Goal: Register for event/course

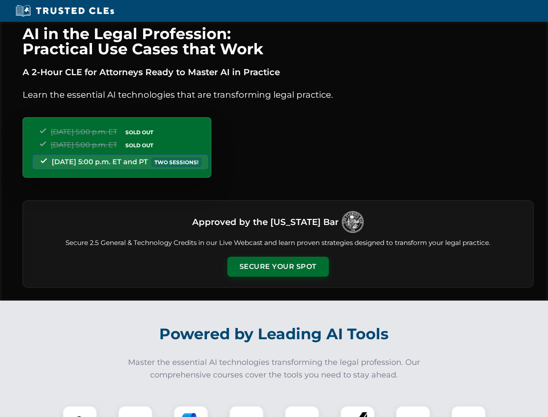
click at [278, 266] on button "Secure Your Spot" at bounding box center [278, 266] width 102 height 20
click at [80, 411] on img at bounding box center [79, 422] width 25 height 25
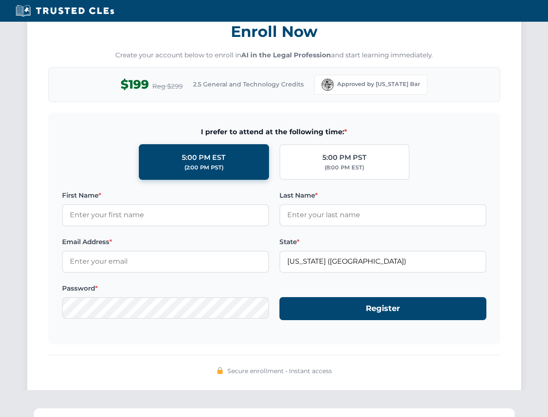
scroll to position [852, 0]
